Goal: Information Seeking & Learning: Learn about a topic

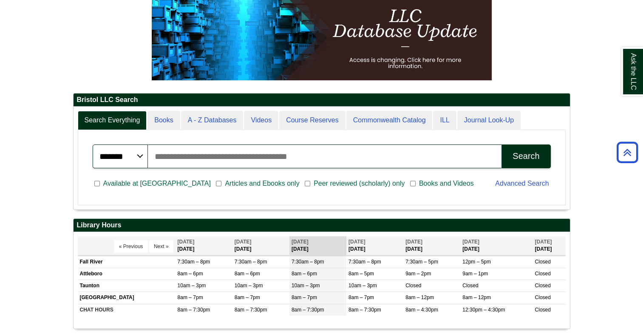
scroll to position [102, 497]
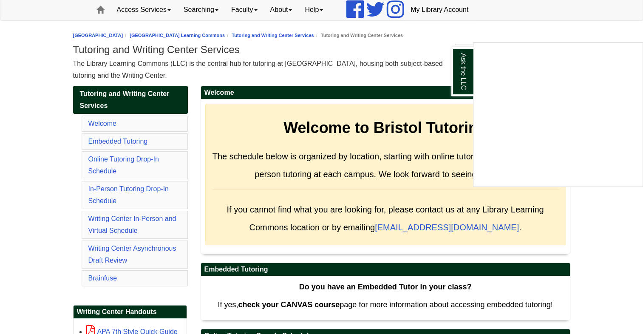
scroll to position [85, 0]
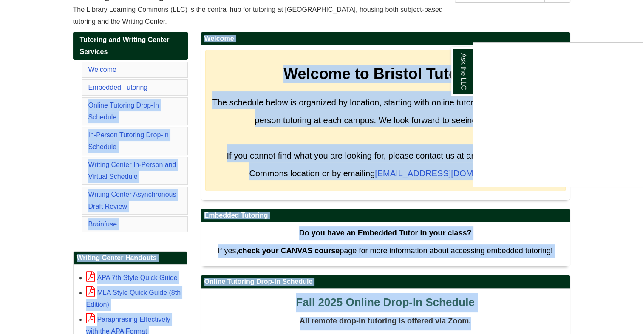
scroll to position [170, 0]
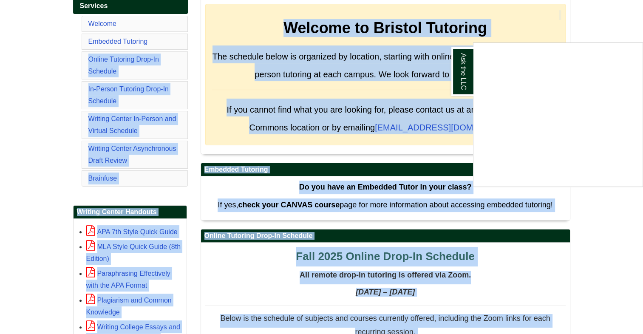
click at [57, 157] on div "Ask the LLC" at bounding box center [321, 167] width 643 height 334
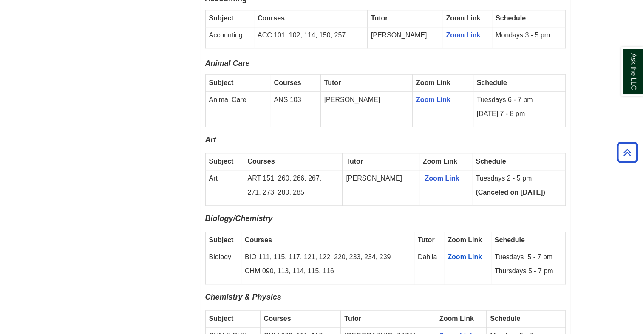
scroll to position [850, 0]
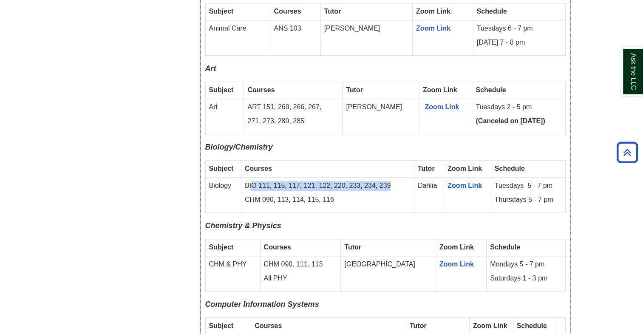
drag, startPoint x: 252, startPoint y: 171, endPoint x: 391, endPoint y: 166, distance: 139.6
click at [391, 178] on td "BIO 111, 115, 117, 121, 122, 220, 233, 234, 239 CHM 090, 113, 114, 115, 116" at bounding box center [327, 195] width 173 height 35
drag, startPoint x: 391, startPoint y: 166, endPoint x: 443, endPoint y: 197, distance: 60.4
click at [443, 197] on tr "Biology BIO 111, 115, 117, 121, 122, 220, 233, 234, 239 CHM 090, 113, 114, 115,…" at bounding box center [385, 195] width 360 height 35
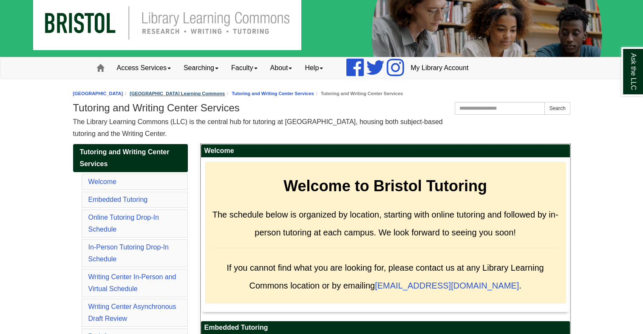
scroll to position [0, 0]
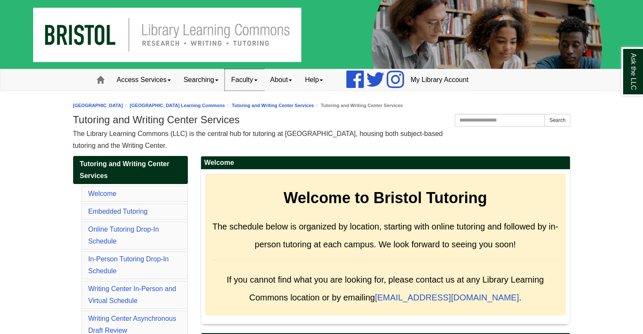
click at [264, 76] on link "Faculty" at bounding box center [244, 79] width 39 height 21
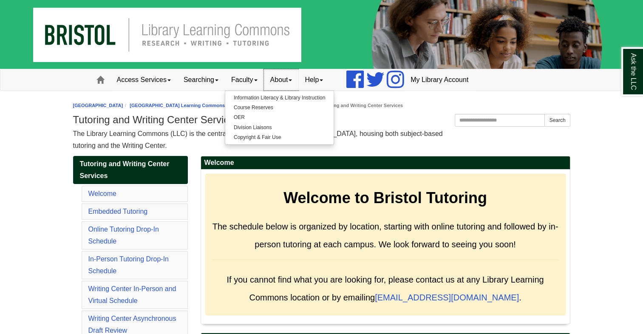
click at [292, 80] on span at bounding box center [290, 81] width 3 height 2
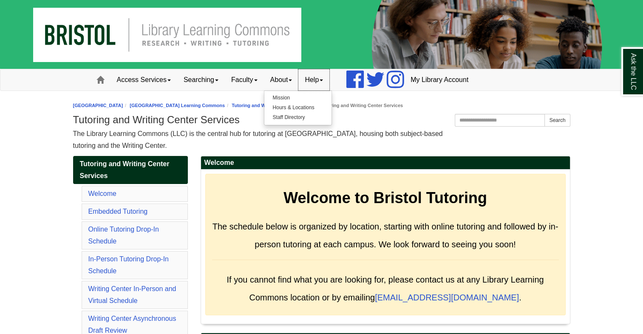
click at [330, 82] on link "Help" at bounding box center [313, 79] width 31 height 21
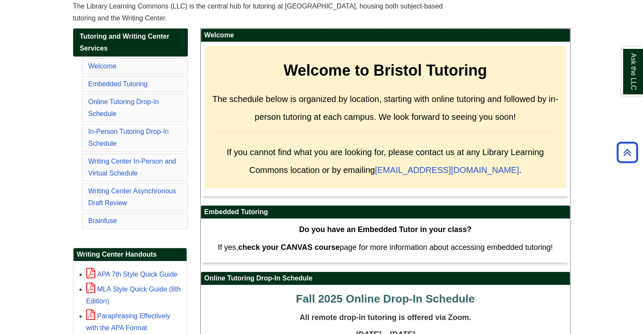
click at [303, 99] on span "The schedule below is organized by location, starting with online tutoring and …" at bounding box center [386, 107] width 346 height 27
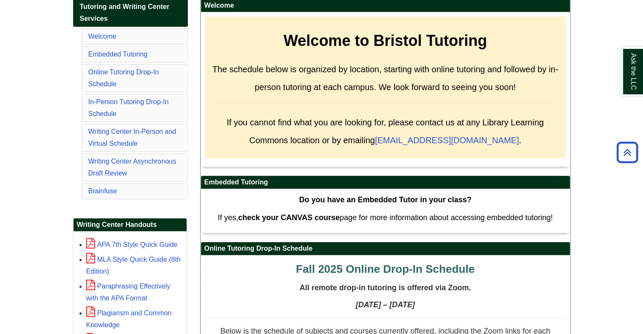
scroll to position [213, 0]
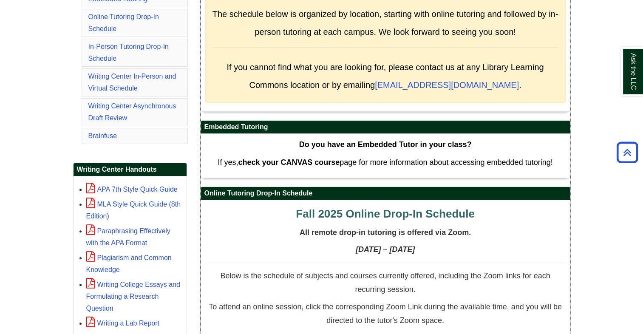
drag, startPoint x: 320, startPoint y: 147, endPoint x: 474, endPoint y: 145, distance: 154.8
click at [474, 145] on p "Do you have an Embedded Tutor in your class?" at bounding box center [385, 145] width 361 height 14
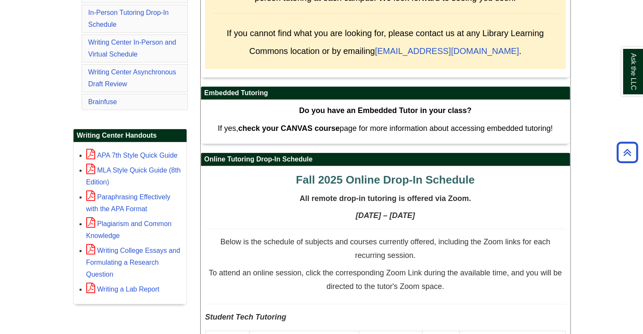
scroll to position [298, 0]
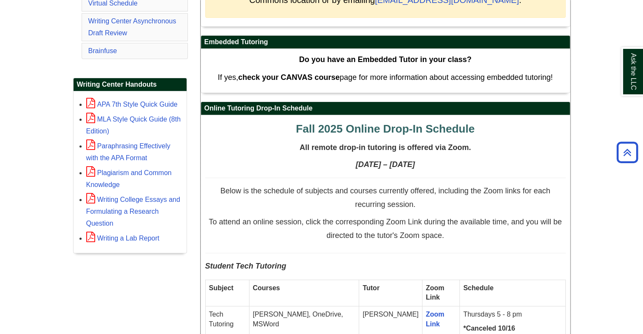
drag, startPoint x: 235, startPoint y: 77, endPoint x: 559, endPoint y: 74, distance: 324.0
click at [559, 74] on p "If yes, check your CANVAS course page for more information about accessing embe…" at bounding box center [385, 78] width 361 height 14
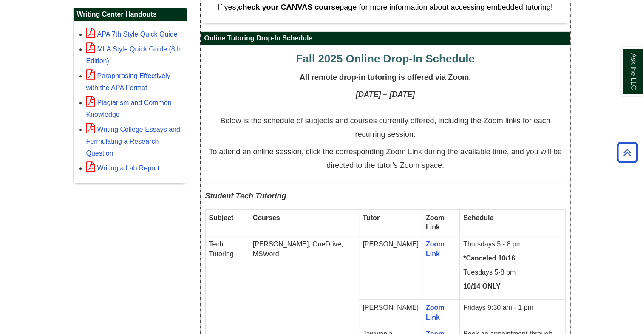
scroll to position [383, 0]
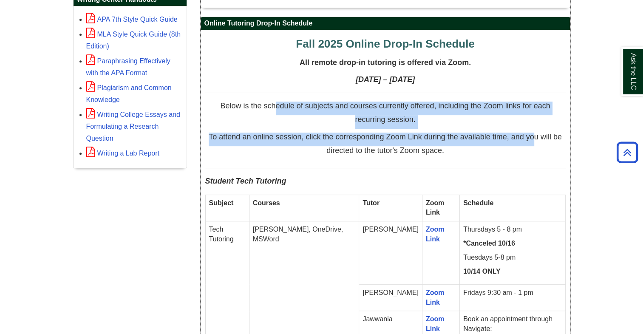
drag, startPoint x: 275, startPoint y: 103, endPoint x: 532, endPoint y: 138, distance: 259.9
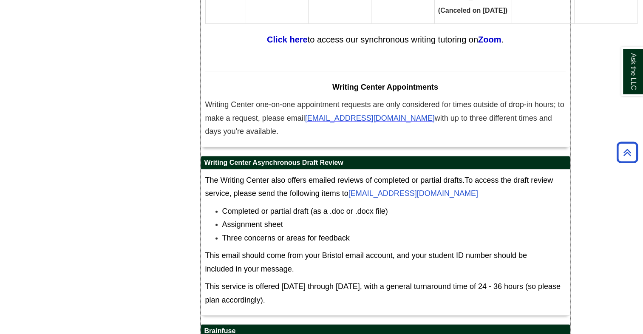
scroll to position [5458, 0]
